Goal: Information Seeking & Learning: Find specific fact

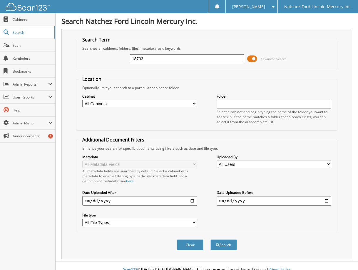
type input "18703"
click at [211, 239] on button "Search" at bounding box center [224, 244] width 26 height 11
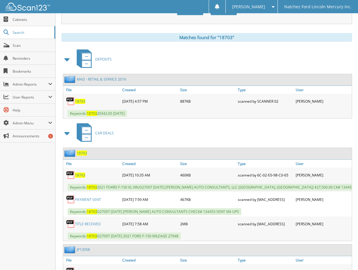
scroll to position [235, 0]
click at [82, 174] on span "18703" at bounding box center [80, 174] width 10 height 5
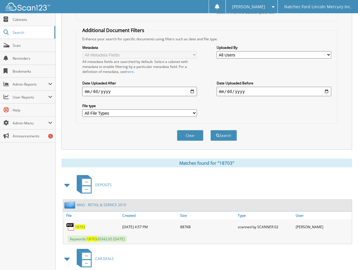
scroll to position [29, 0]
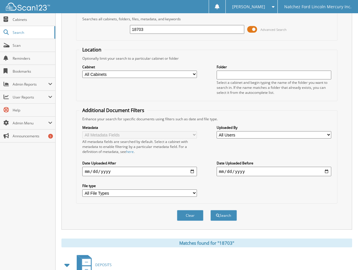
drag, startPoint x: 175, startPoint y: 29, endPoint x: 85, endPoint y: 27, distance: 89.7
click at [85, 27] on div "18703 Advanced Search" at bounding box center [206, 29] width 255 height 16
type input "18699"
click at [211, 210] on button "Search" at bounding box center [224, 215] width 26 height 11
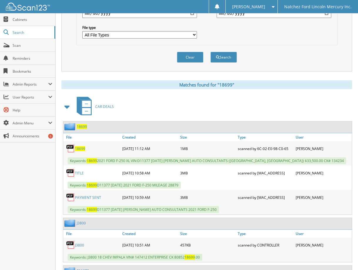
scroll to position [206, 0]
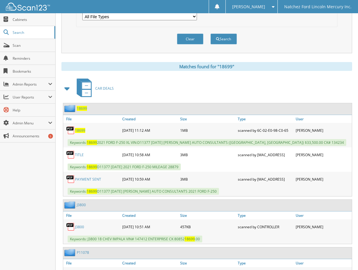
click at [81, 130] on span "18699" at bounding box center [80, 130] width 10 height 5
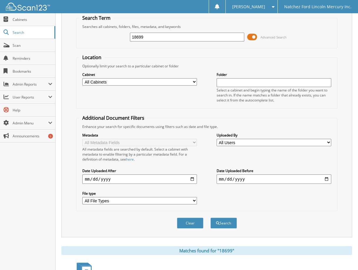
scroll to position [0, 0]
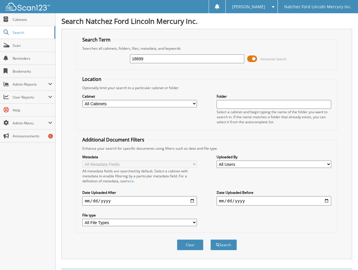
drag, startPoint x: 168, startPoint y: 57, endPoint x: 81, endPoint y: 49, distance: 87.5
click at [82, 50] on fieldset "Search Term Searches all cabinets, folders, files, metadata, and keywords 18699…" at bounding box center [206, 53] width 261 height 34
type input "j7764"
click at [211, 239] on button "Search" at bounding box center [224, 244] width 26 height 11
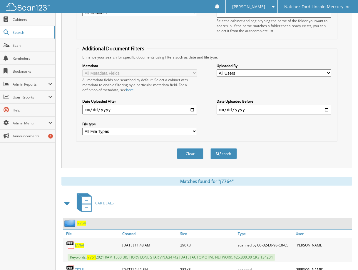
scroll to position [29, 0]
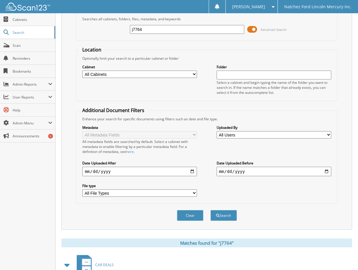
drag, startPoint x: 150, startPoint y: 31, endPoint x: 65, endPoint y: 24, distance: 84.6
click at [65, 24] on div "Search Term Searches all cabinets, folders, files, metadata, and keywords j7764…" at bounding box center [206, 114] width 291 height 230
type input "j7746"
click at [211, 210] on button "Search" at bounding box center [224, 215] width 26 height 11
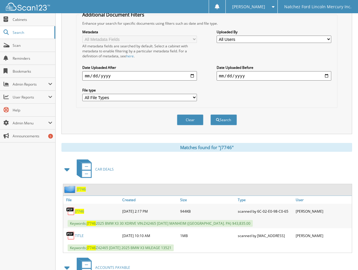
scroll to position [147, 0]
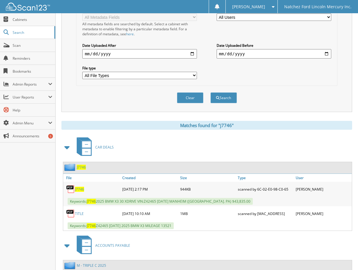
click at [76, 190] on span "J7746" at bounding box center [79, 189] width 9 height 5
click at [82, 190] on span "J7746" at bounding box center [79, 189] width 9 height 5
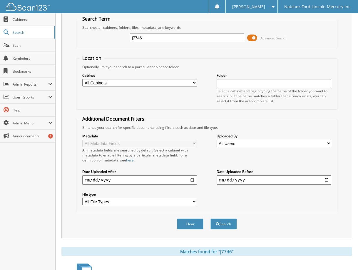
scroll to position [0, 0]
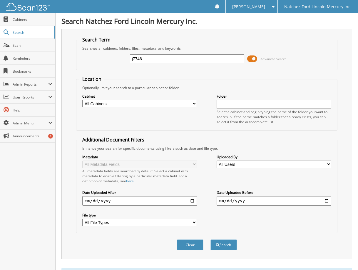
drag, startPoint x: 148, startPoint y: 58, endPoint x: 100, endPoint y: 50, distance: 48.9
click at [98, 60] on div "j7746 Advanced Search" at bounding box center [206, 59] width 255 height 16
type input "j7755"
click at [211, 239] on button "Search" at bounding box center [224, 244] width 26 height 11
drag, startPoint x: 157, startPoint y: 57, endPoint x: 77, endPoint y: 61, distance: 80.4
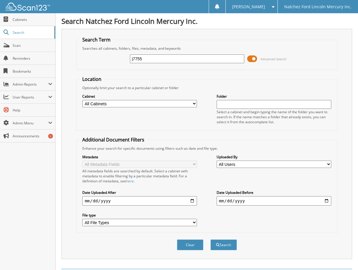
click at [77, 61] on fieldset "Search Term Searches all cabinets, folders, files, metadata, and keywords j7755…" at bounding box center [206, 53] width 261 height 34
type input "j7763"
click at [211, 239] on button "Search" at bounding box center [224, 244] width 26 height 11
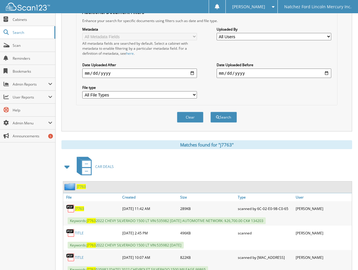
scroll to position [147, 0]
